Goal: Communication & Community: Share content

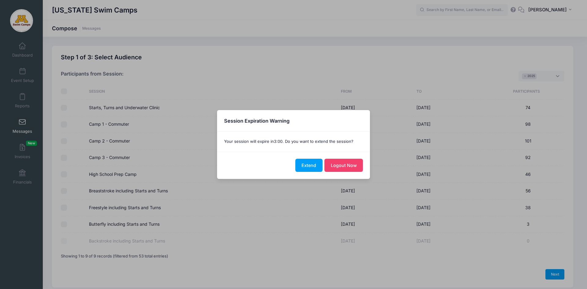
select select "2025"
click at [312, 162] on button "Extend" at bounding box center [308, 165] width 27 height 13
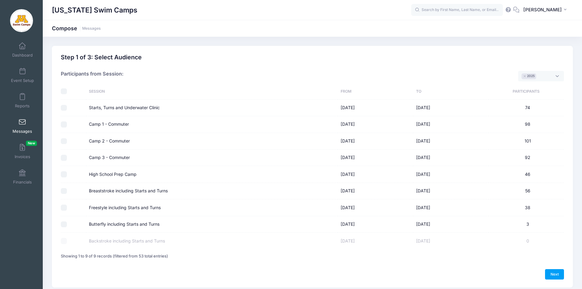
click at [64, 125] on input "Camp 1 - Commuter" at bounding box center [64, 124] width 6 height 6
checkbox input "true"
drag, startPoint x: 64, startPoint y: 141, endPoint x: 65, endPoint y: 146, distance: 4.9
click at [64, 141] on input "Camp 2 - Commuter" at bounding box center [64, 141] width 6 height 6
checkbox input "true"
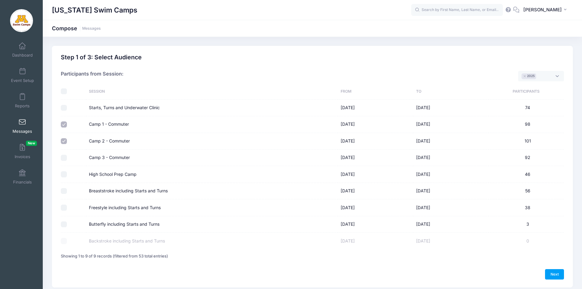
click at [64, 157] on input "Camp 3 - Commuter" at bounding box center [64, 158] width 6 height 6
checkbox input "true"
click at [64, 175] on input "High School Prep Camp" at bounding box center [64, 174] width 6 height 6
checkbox input "true"
click at [22, 122] on span at bounding box center [22, 122] width 0 height 7
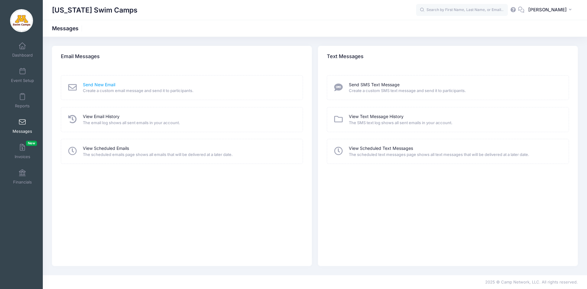
click at [105, 84] on link "Send New Email" at bounding box center [99, 85] width 32 height 6
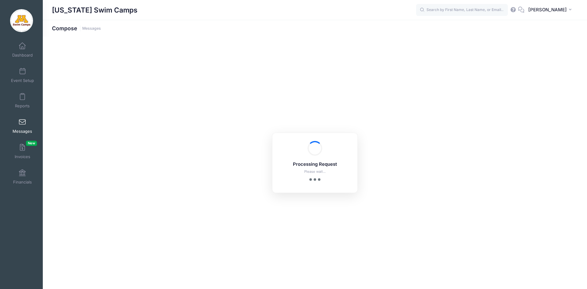
select select "2025"
